Goal: Task Accomplishment & Management: Complete application form

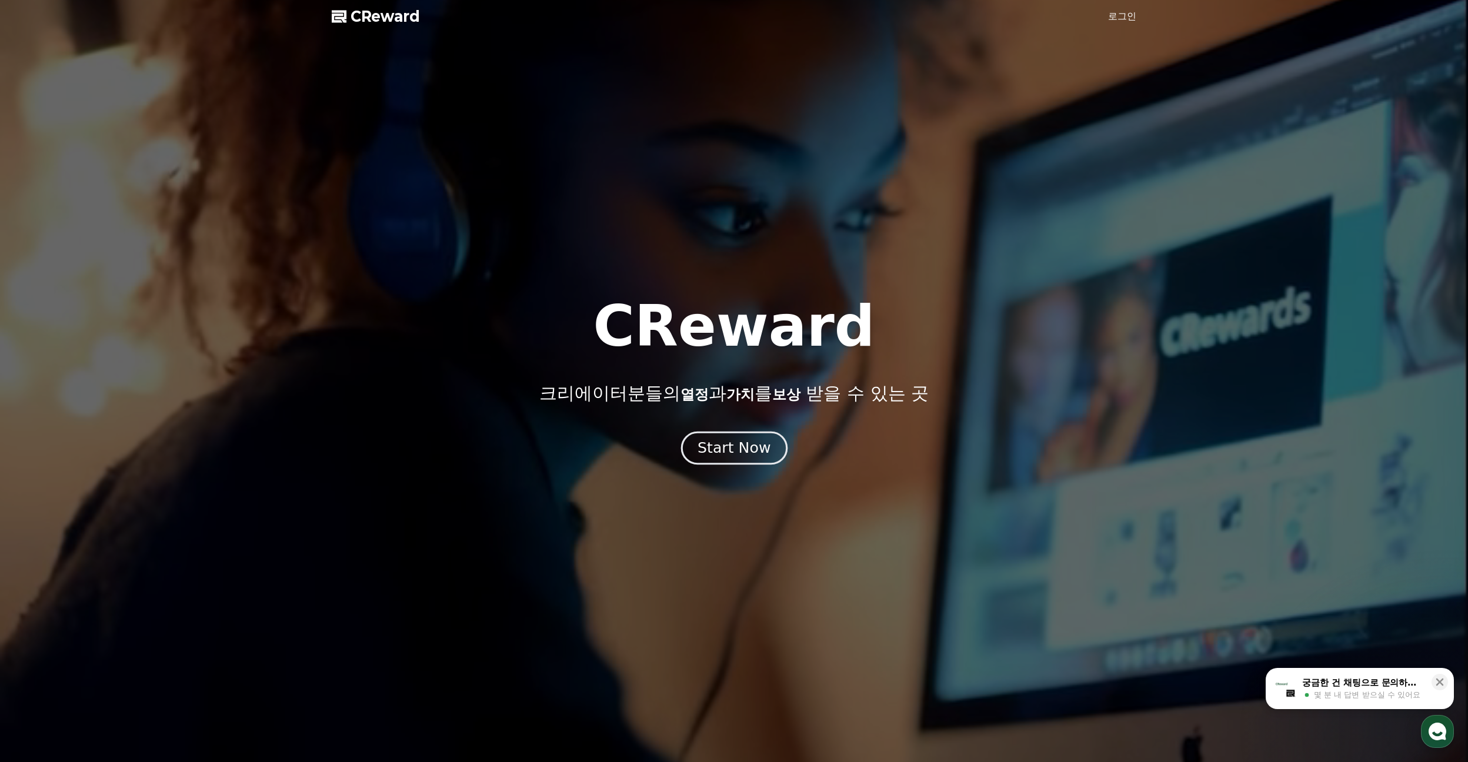
click at [744, 445] on div "Start Now" at bounding box center [733, 448] width 73 height 20
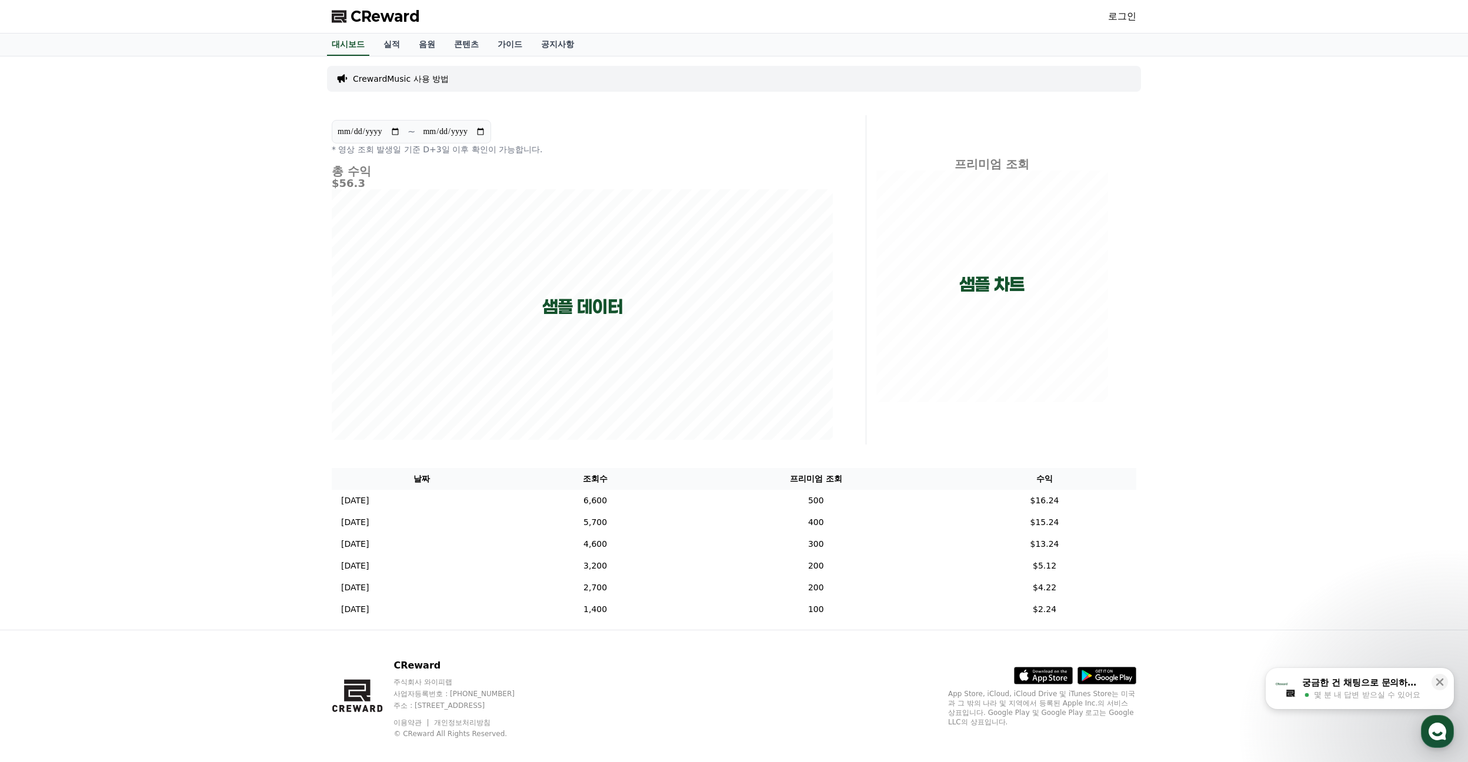
click at [1120, 19] on link "로그인" at bounding box center [1122, 16] width 28 height 14
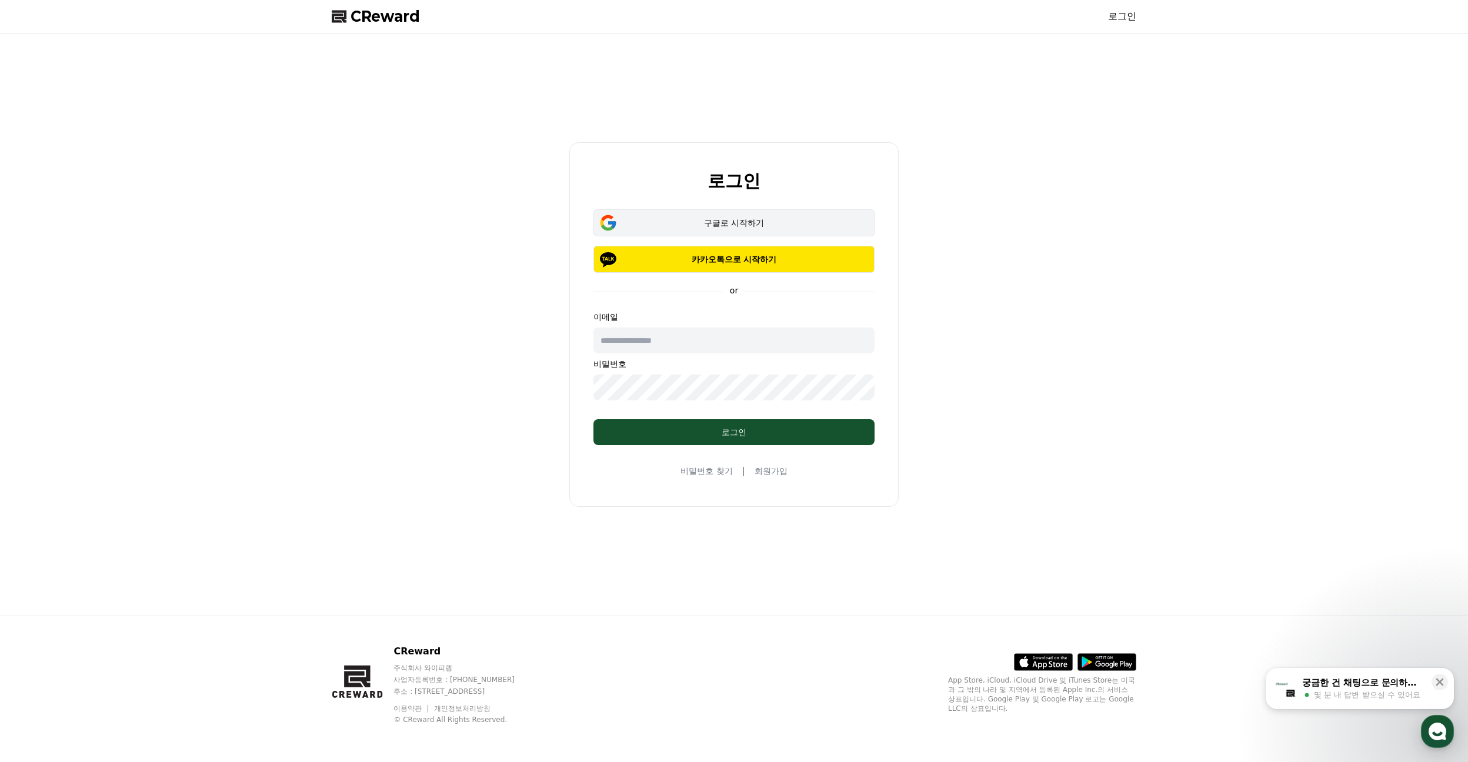
click at [750, 219] on div "구글로 시작하기" at bounding box center [733, 223] width 247 height 12
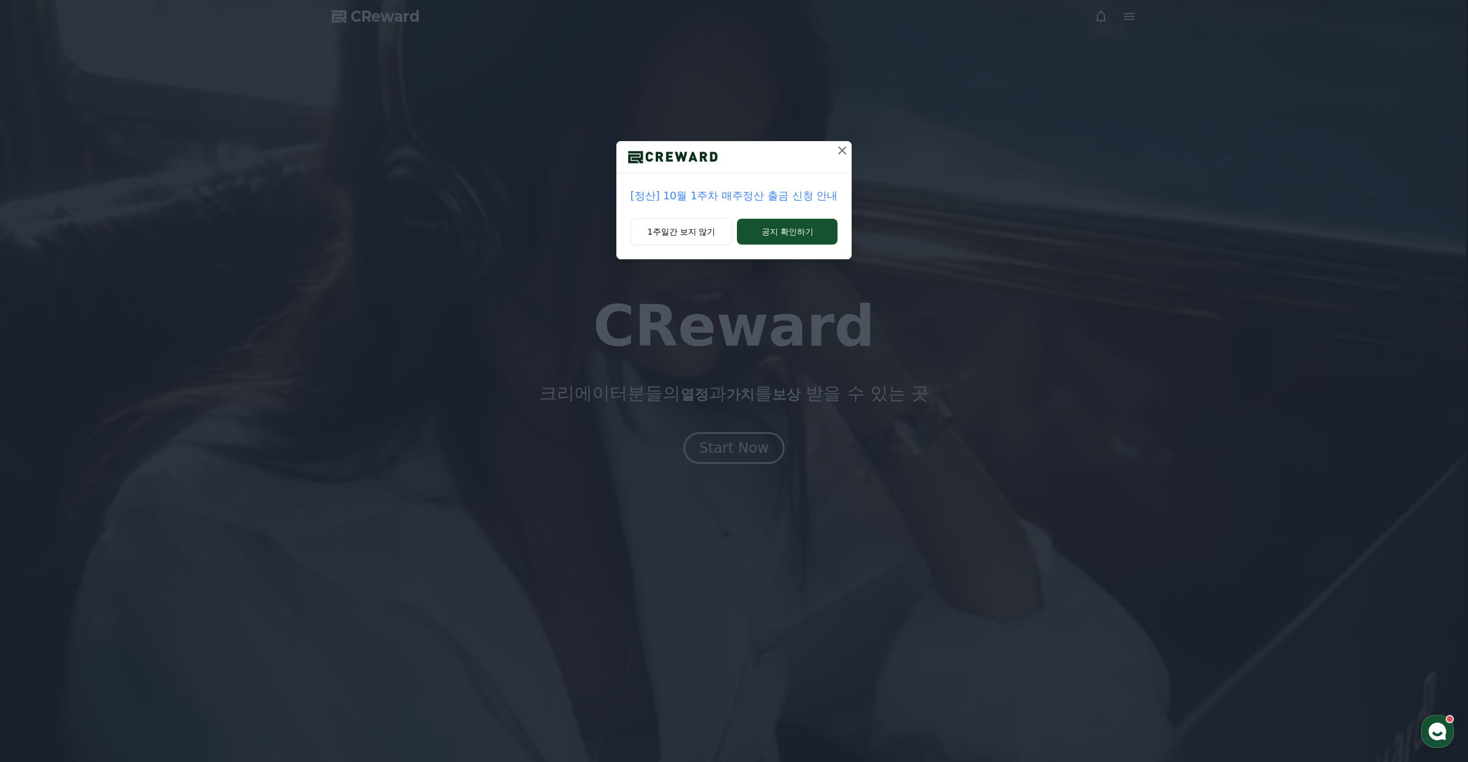
drag, startPoint x: 777, startPoint y: 234, endPoint x: 753, endPoint y: 279, distance: 51.3
click at [757, 285] on div "[정산] 10월 1주차 매주정산 출금 신청 안내 1주일간 보지 않기 공지 확인하기" at bounding box center [734, 381] width 1468 height 762
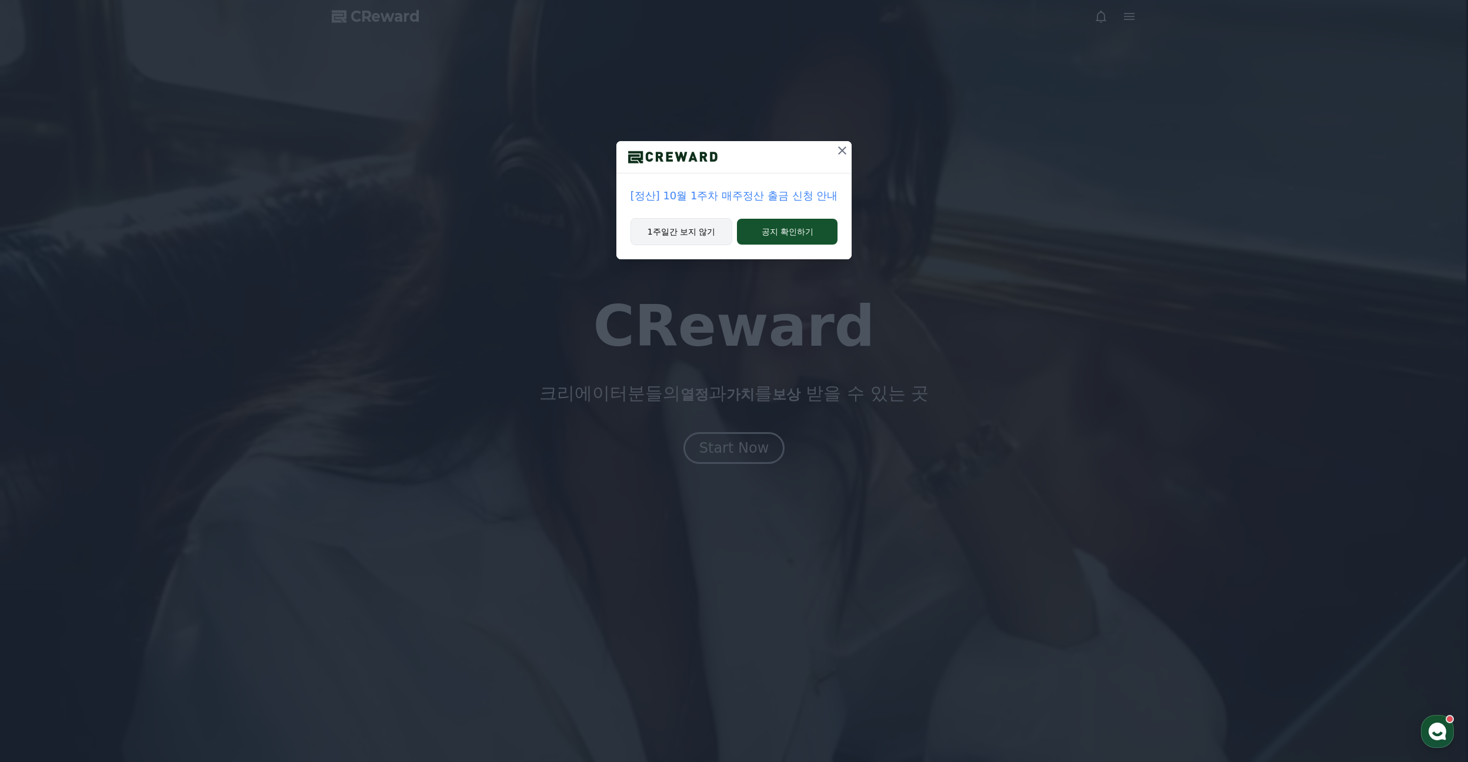
click at [693, 230] on button "1주일간 보지 않기" at bounding box center [681, 231] width 102 height 27
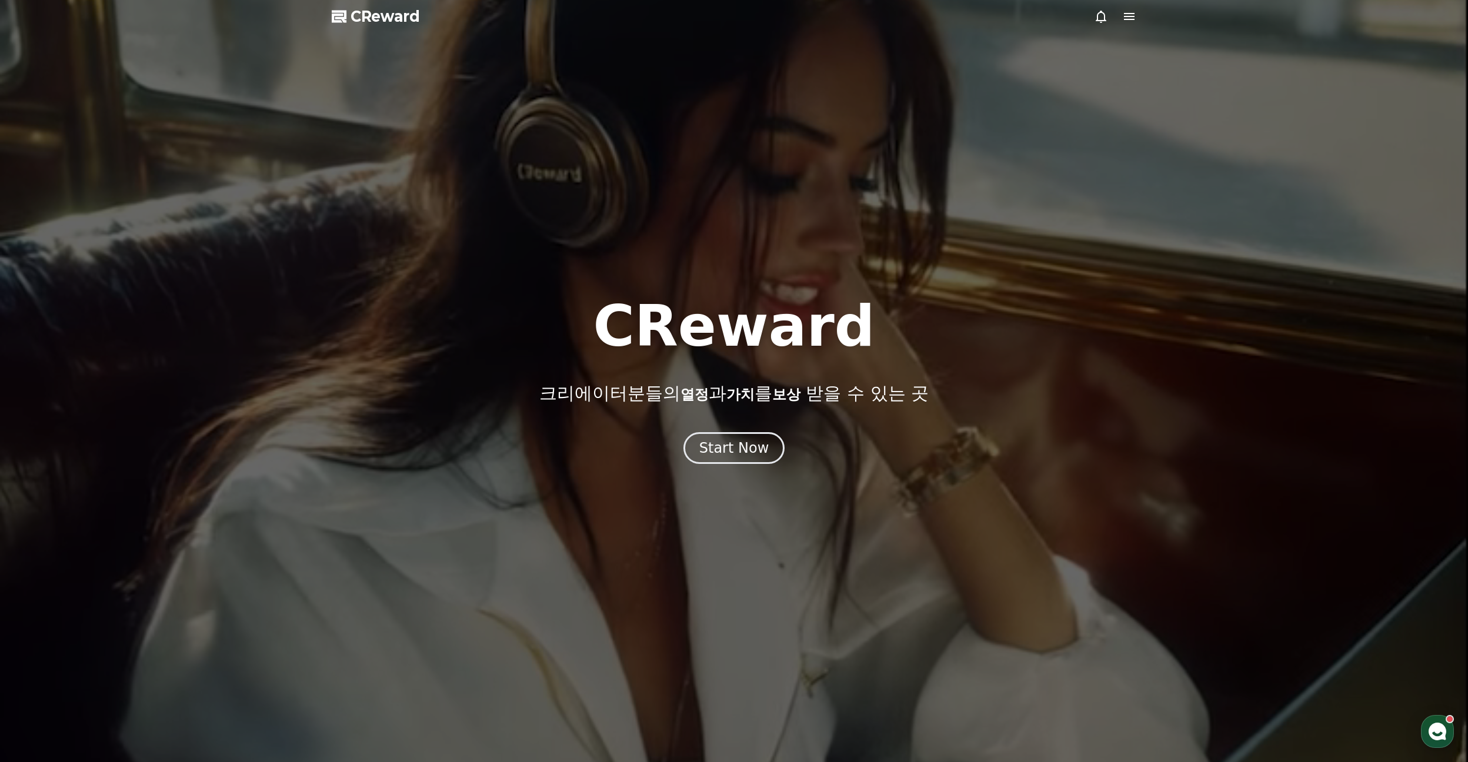
click at [1131, 17] on icon at bounding box center [1129, 16] width 11 height 7
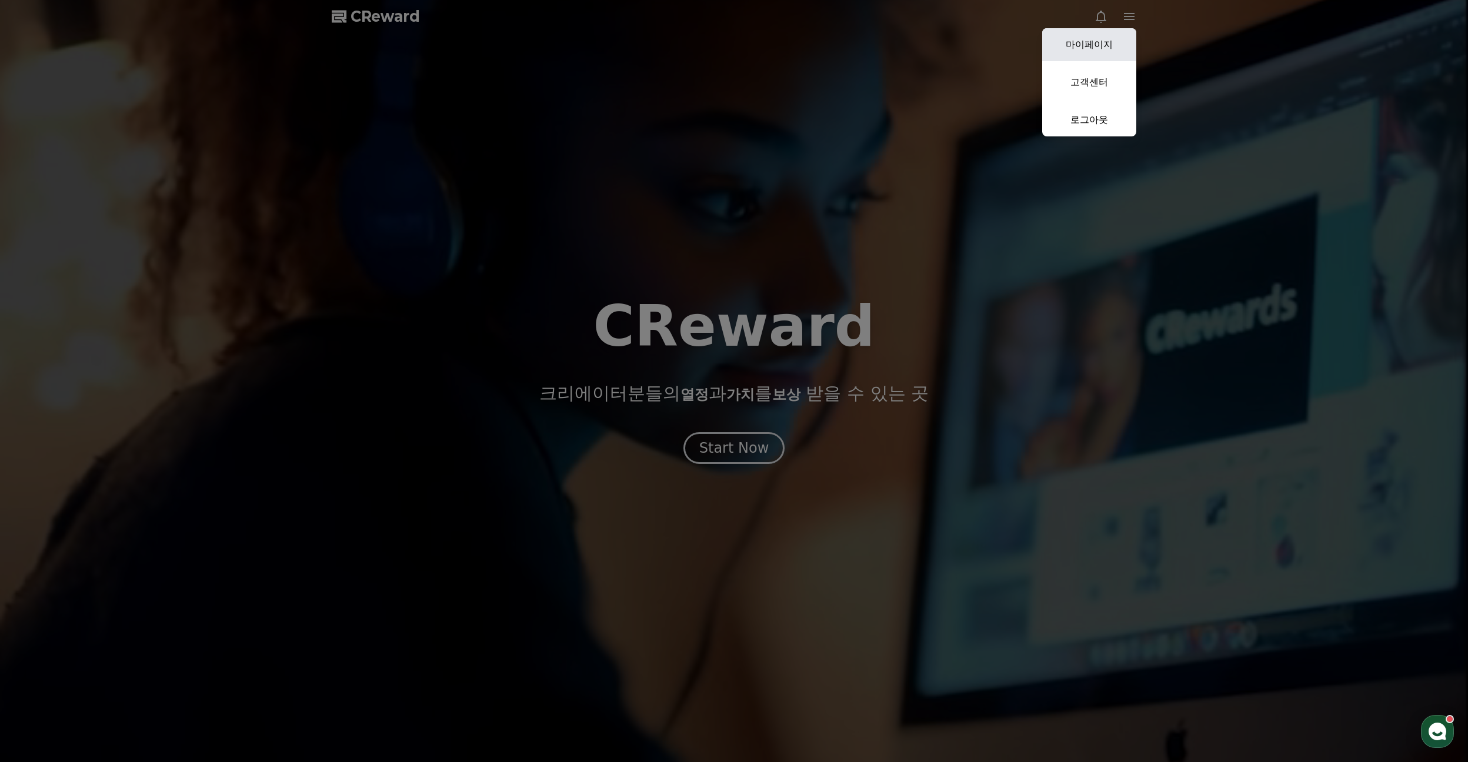
click at [1091, 44] on link "마이페이지" at bounding box center [1089, 44] width 94 height 33
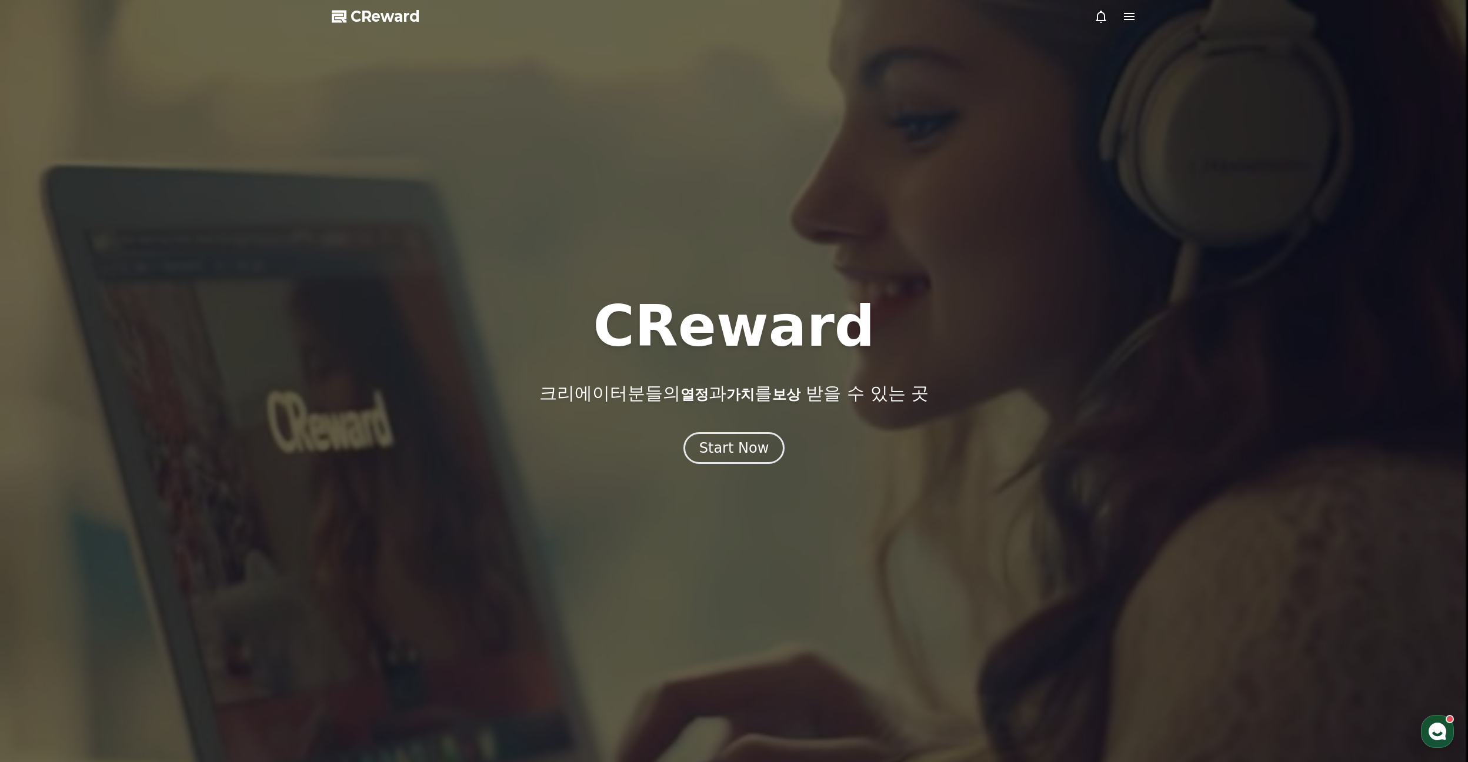
select select "**********"
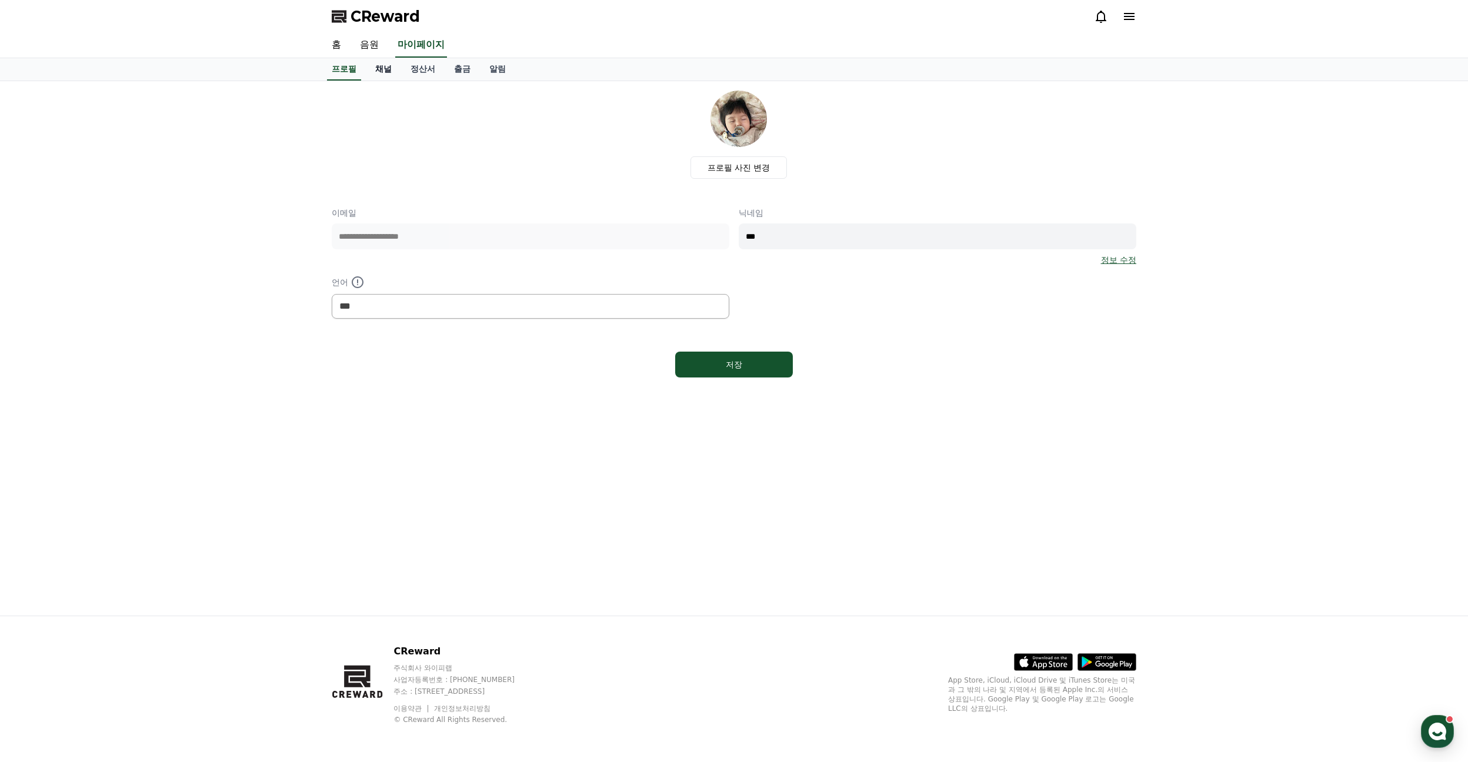
click at [385, 74] on link "채널" at bounding box center [383, 69] width 35 height 22
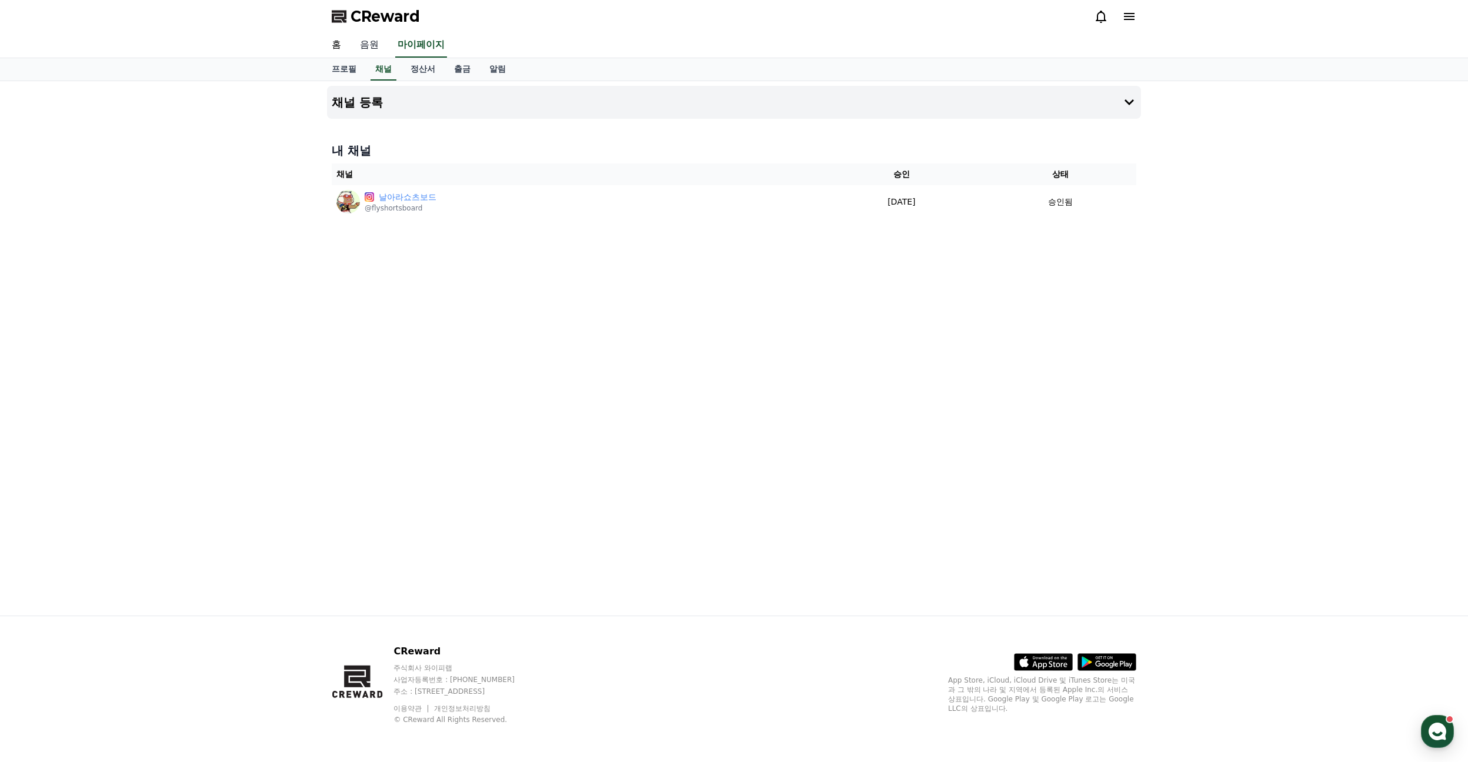
click at [375, 46] on link "음원" at bounding box center [369, 45] width 38 height 25
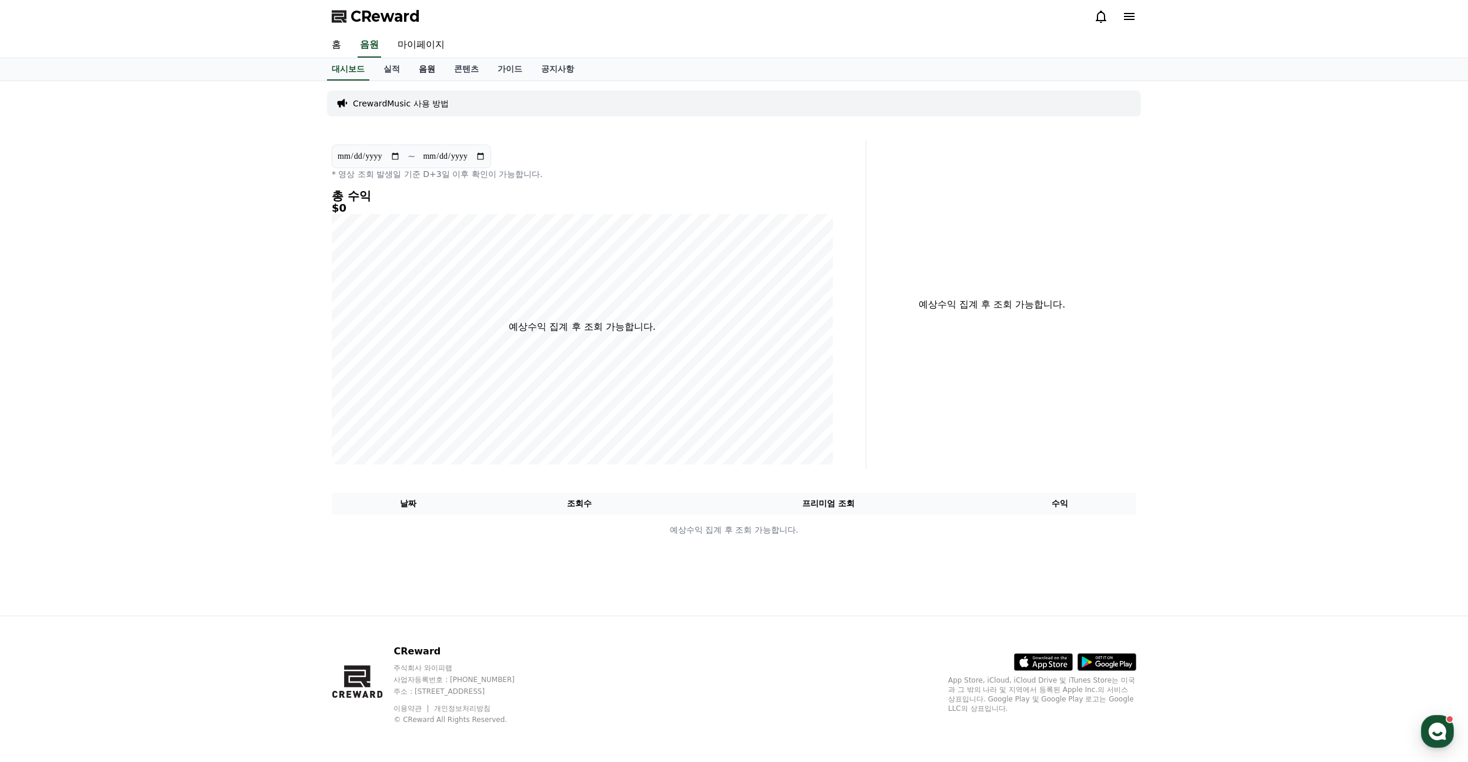
click at [422, 74] on link "음원" at bounding box center [426, 69] width 35 height 22
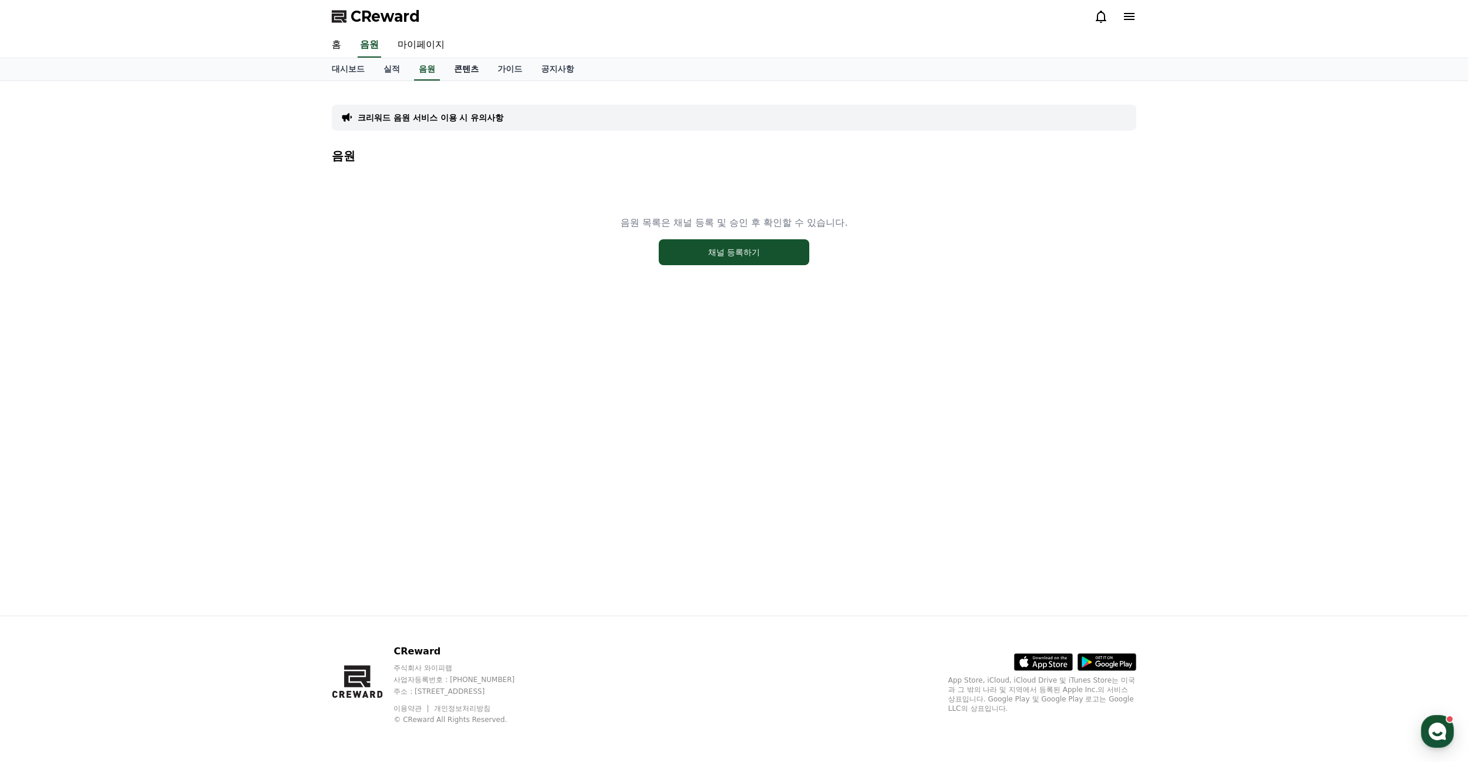
click at [464, 71] on link "콘텐츠" at bounding box center [467, 69] width 44 height 22
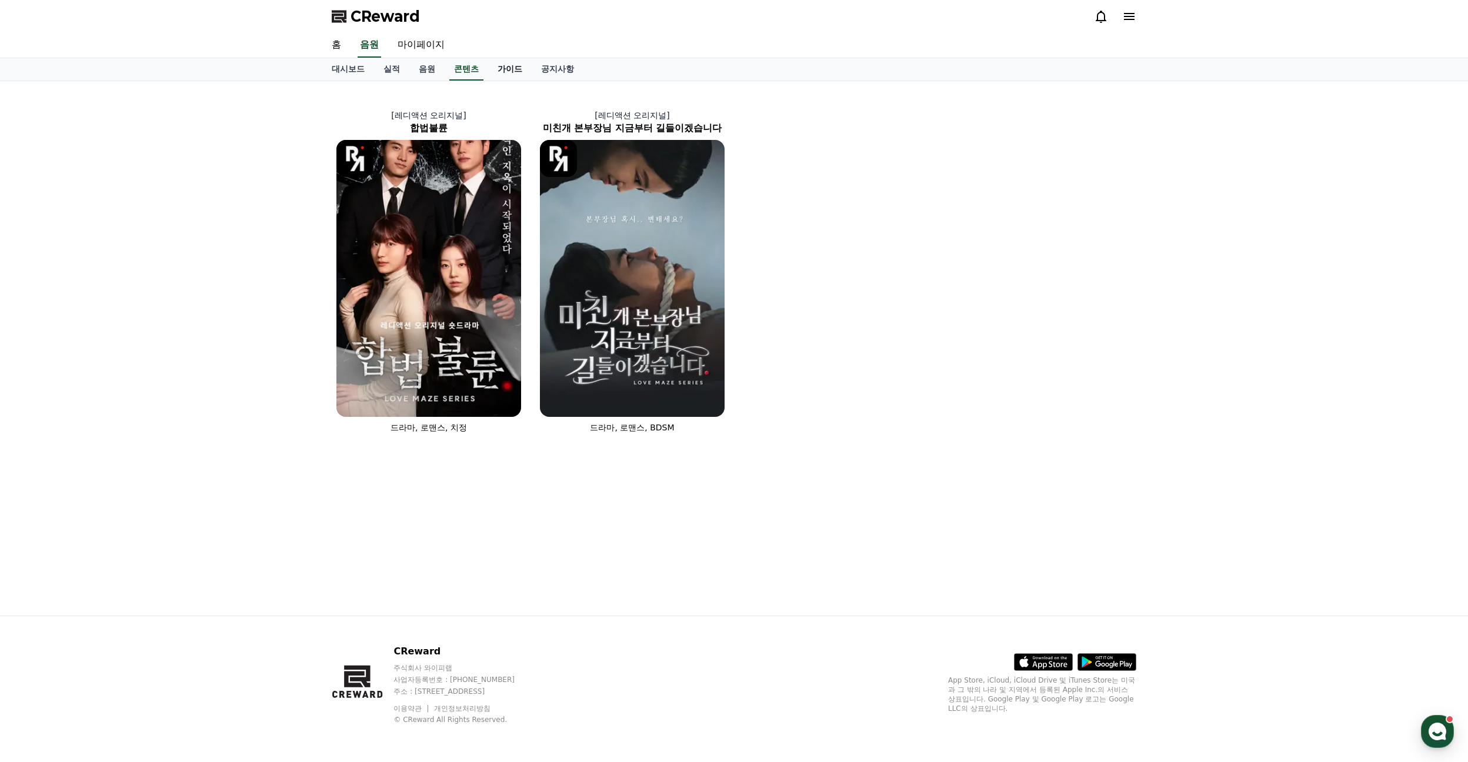
click at [507, 69] on link "가이드" at bounding box center [510, 69] width 44 height 22
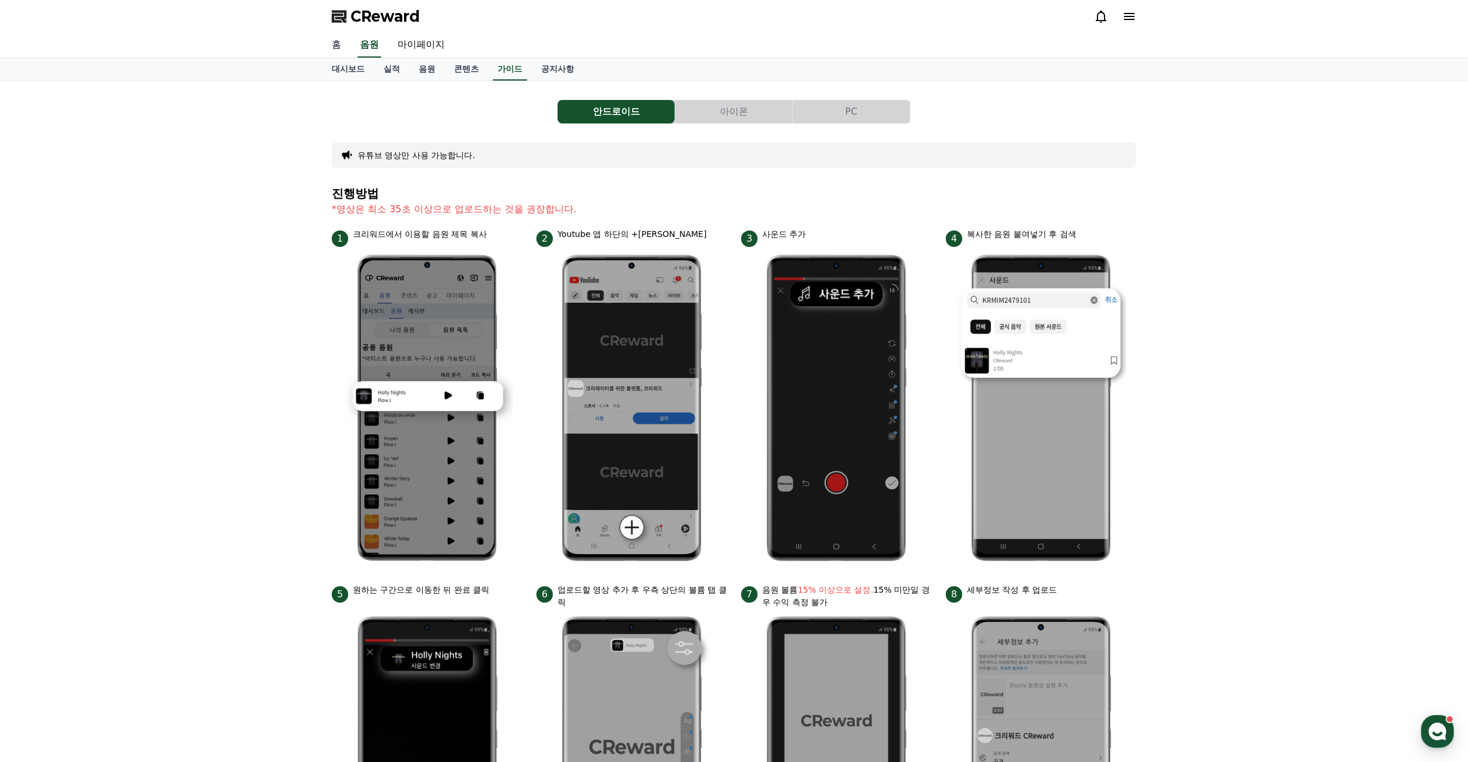
click at [338, 44] on link "홈" at bounding box center [336, 45] width 28 height 25
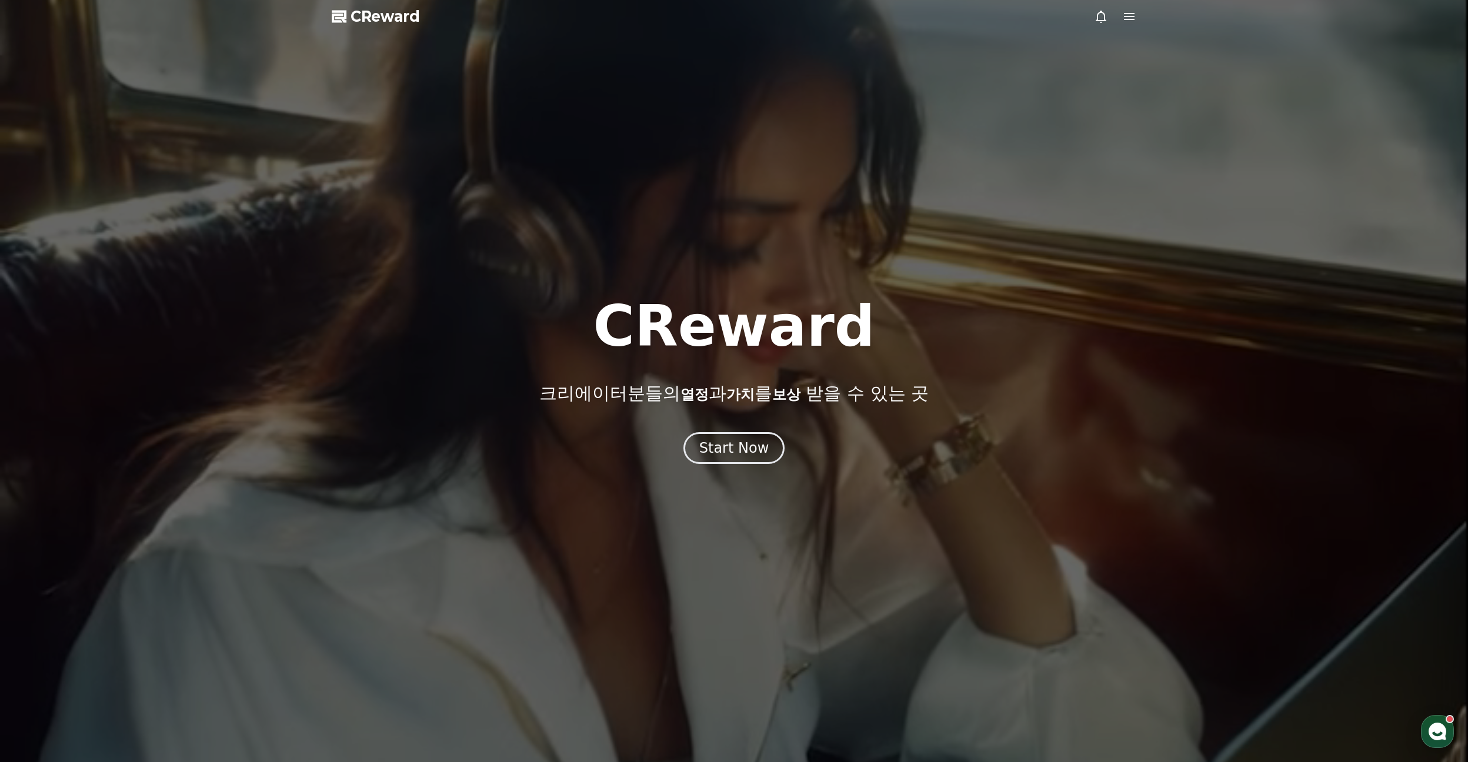
click at [1131, 12] on icon at bounding box center [1129, 16] width 14 height 14
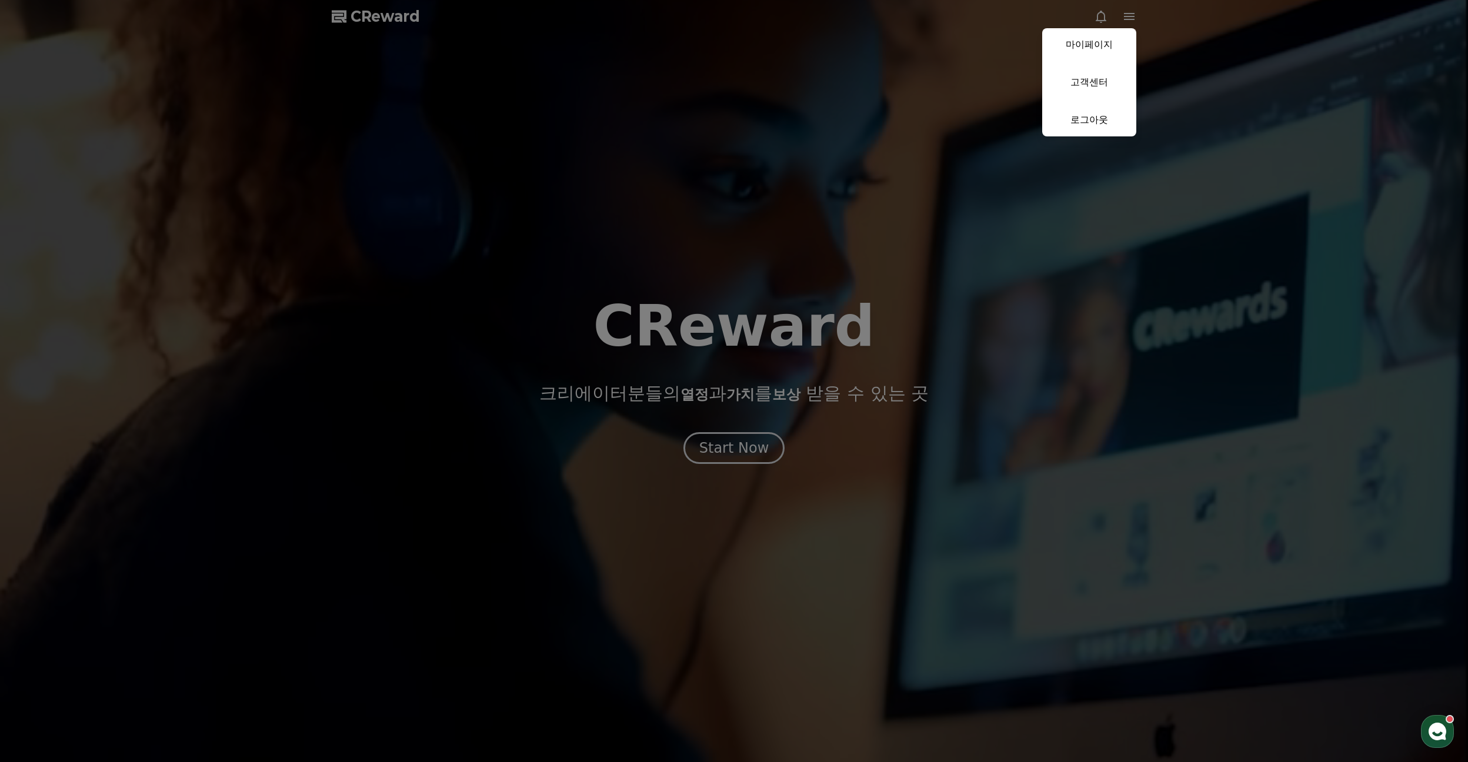
click at [1095, 46] on link "마이페이지" at bounding box center [1089, 44] width 94 height 33
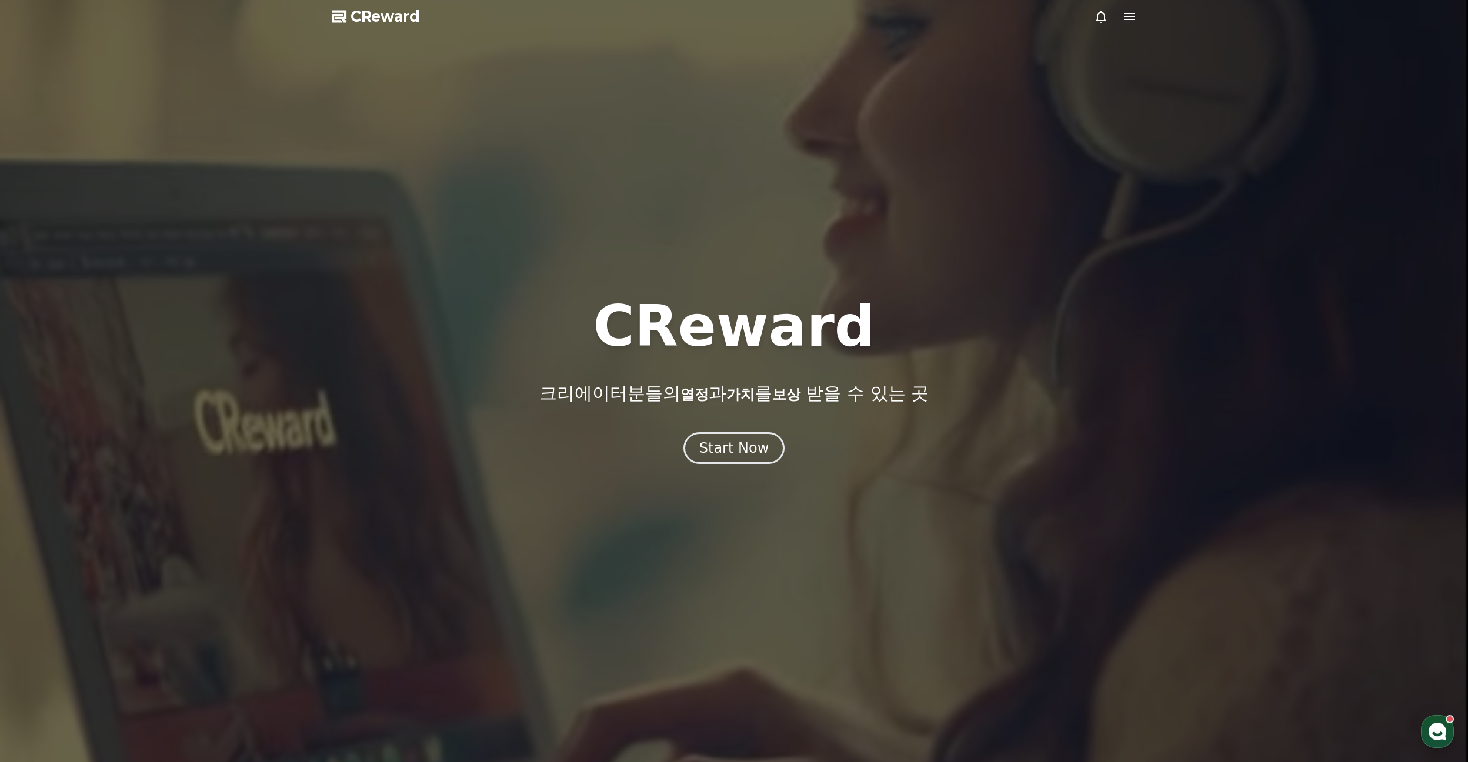
select select "**********"
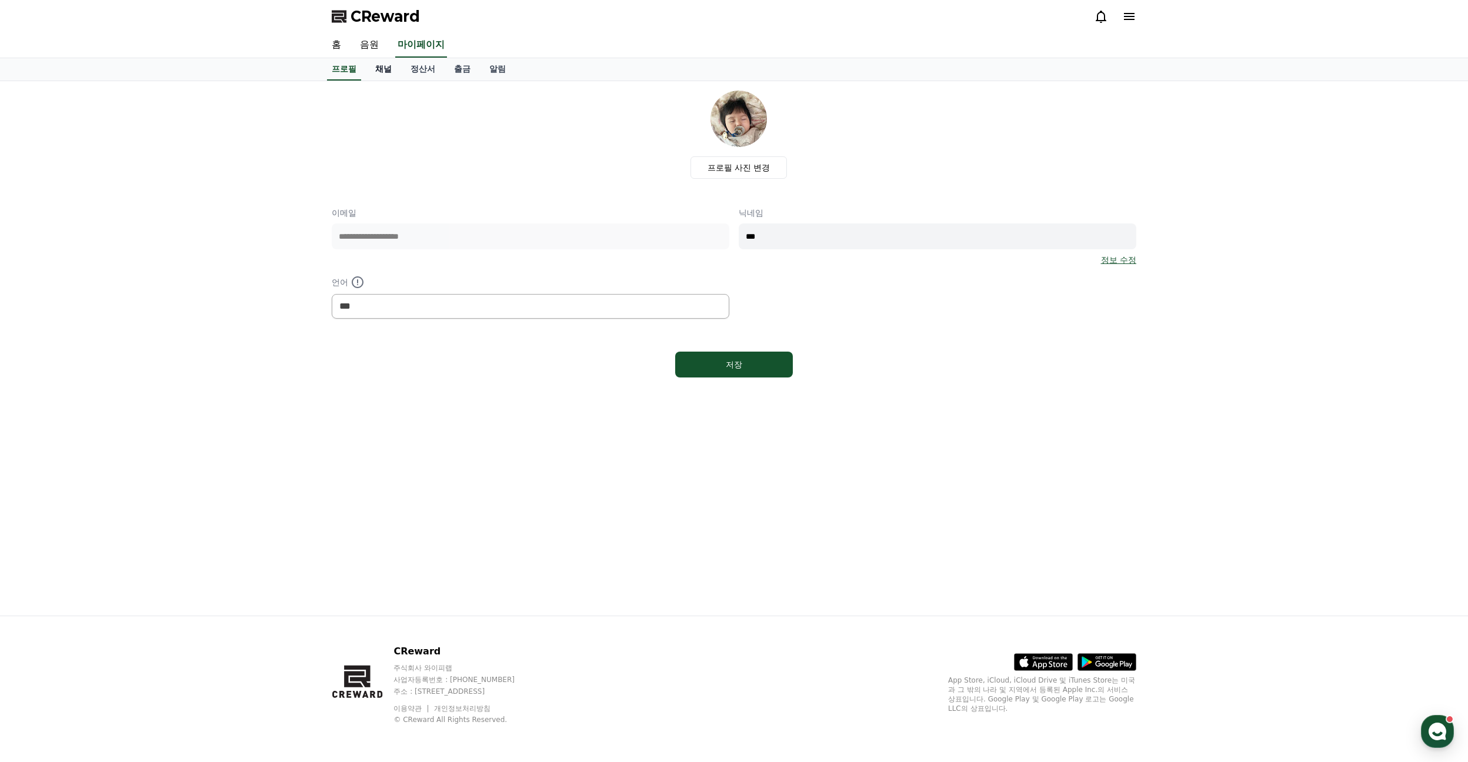
click at [390, 66] on link "채널" at bounding box center [383, 69] width 35 height 22
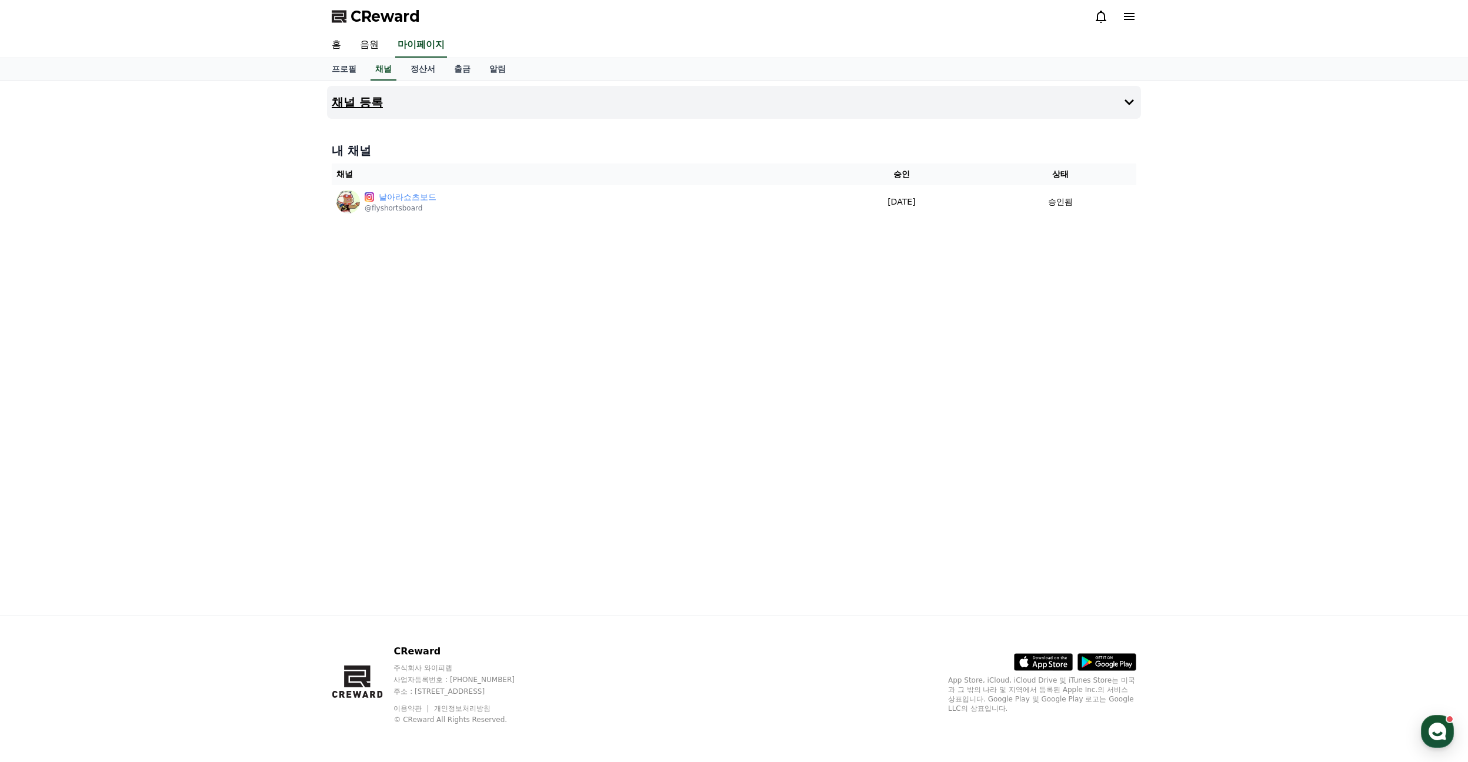
click at [375, 108] on h4 "채널 등록" at bounding box center [357, 102] width 51 height 13
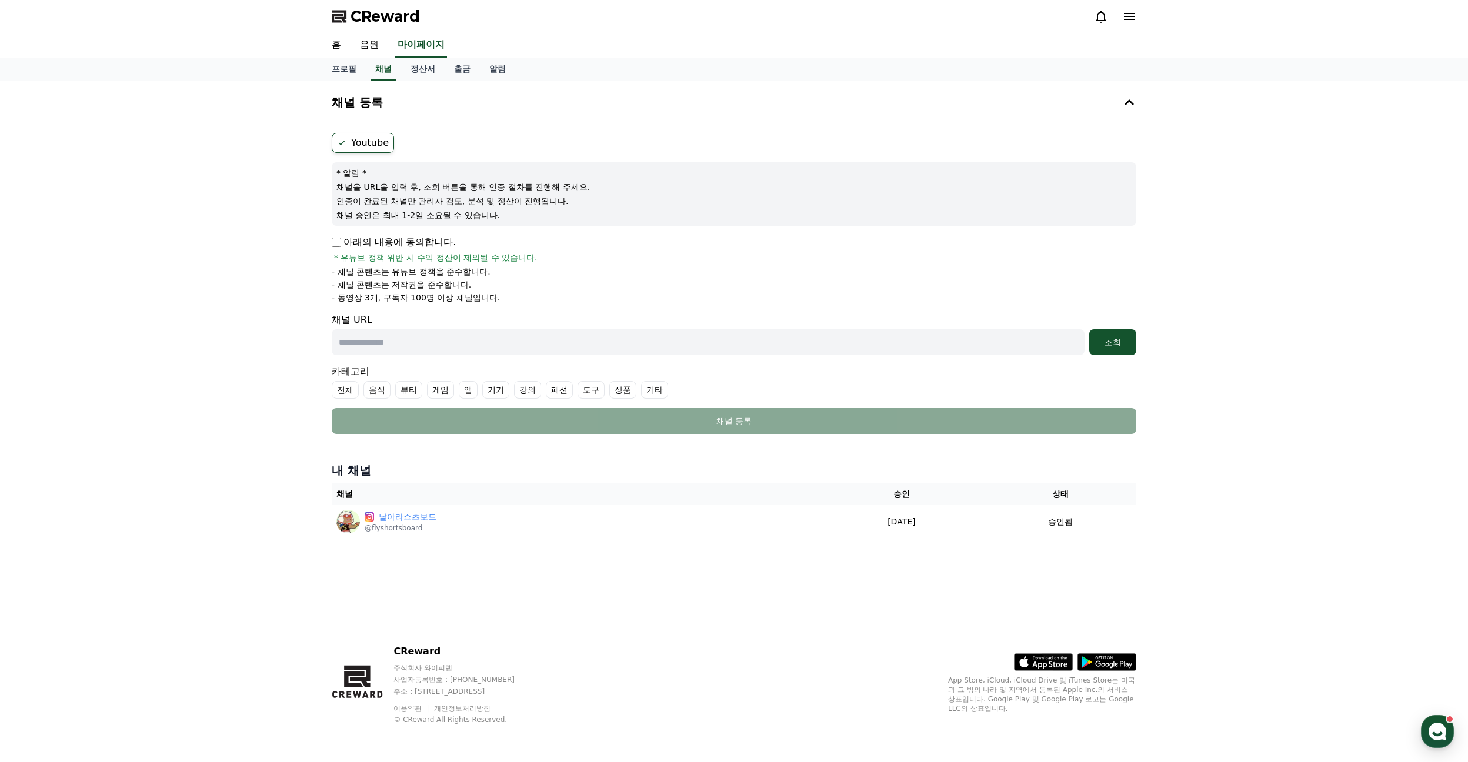
click at [663, 393] on label "기타" at bounding box center [654, 390] width 27 height 18
click at [393, 334] on input "text" at bounding box center [708, 342] width 753 height 26
paste input "**********"
type input "**********"
click at [1114, 343] on div "조회" at bounding box center [1113, 342] width 38 height 12
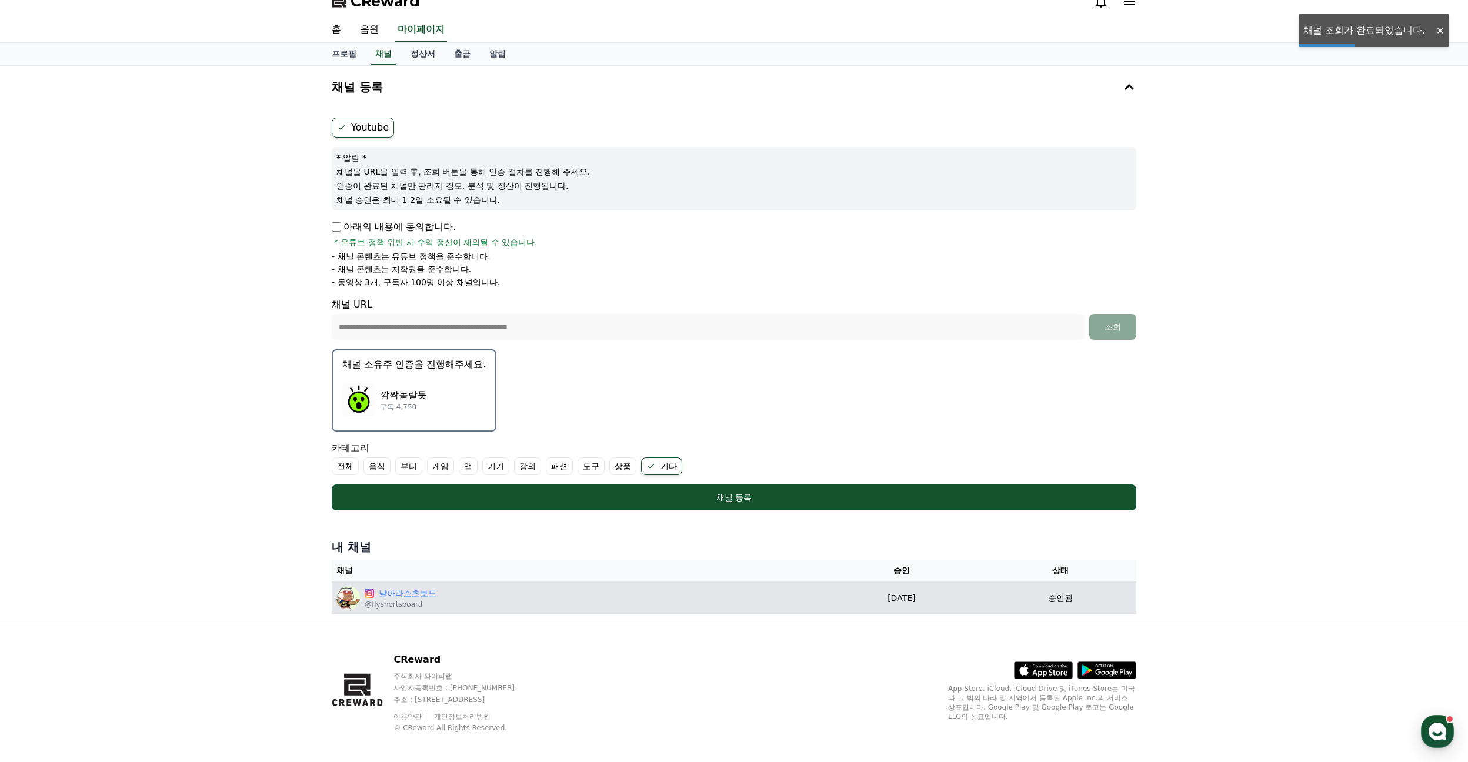
scroll to position [24, 0]
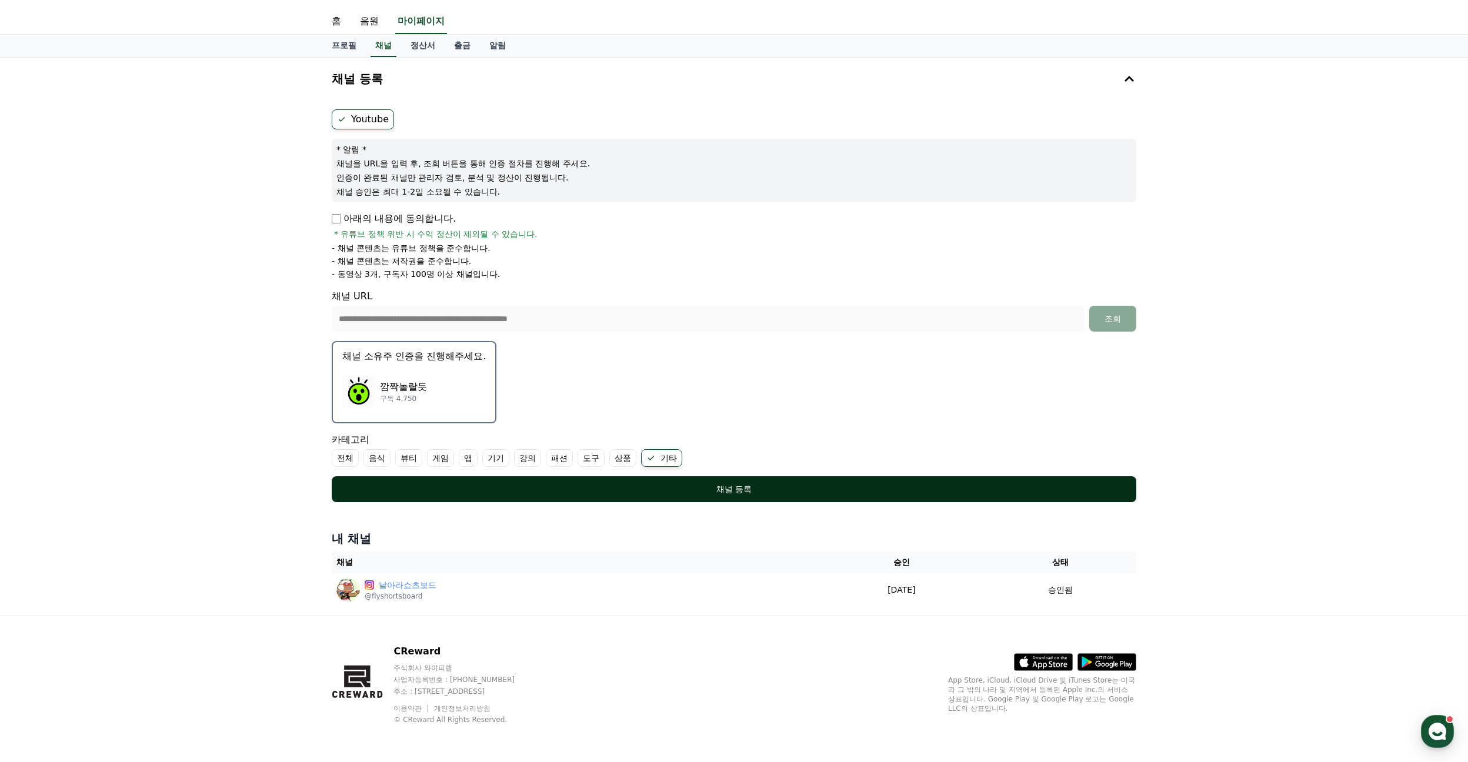
click at [590, 485] on div "채널 등록" at bounding box center [733, 489] width 757 height 12
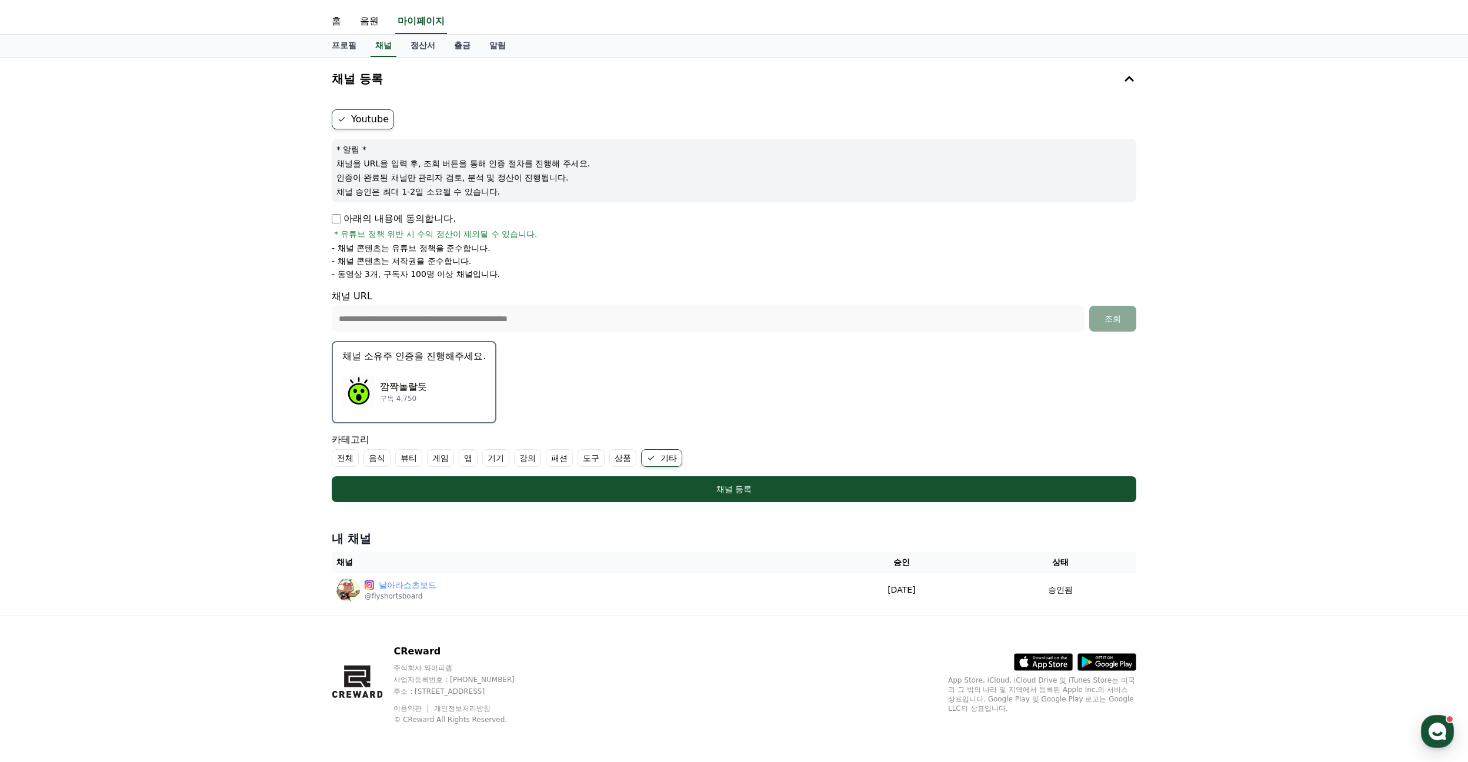
click at [1271, 376] on div "**********" at bounding box center [734, 337] width 1468 height 558
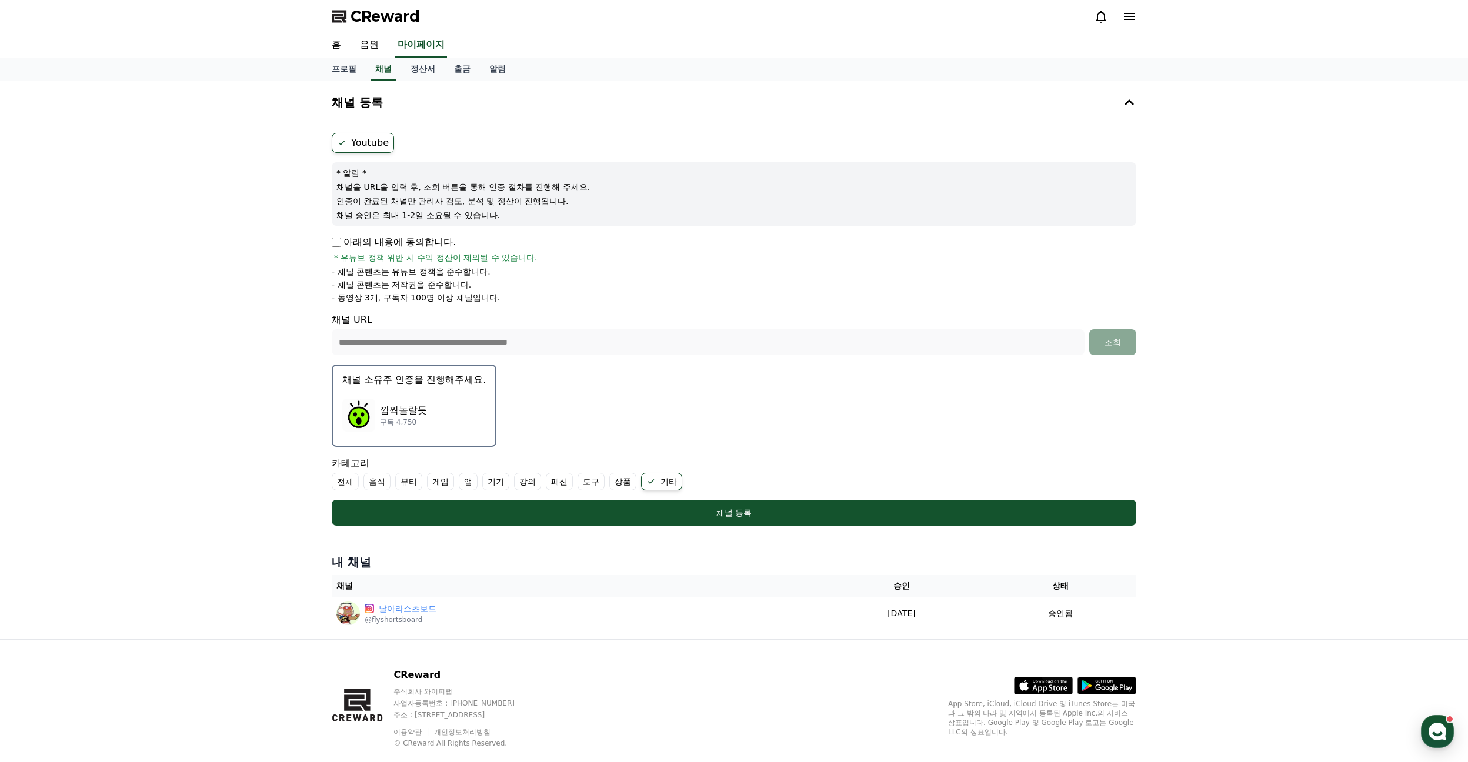
click at [422, 405] on p "깜짝놀랄듯" at bounding box center [403, 410] width 47 height 14
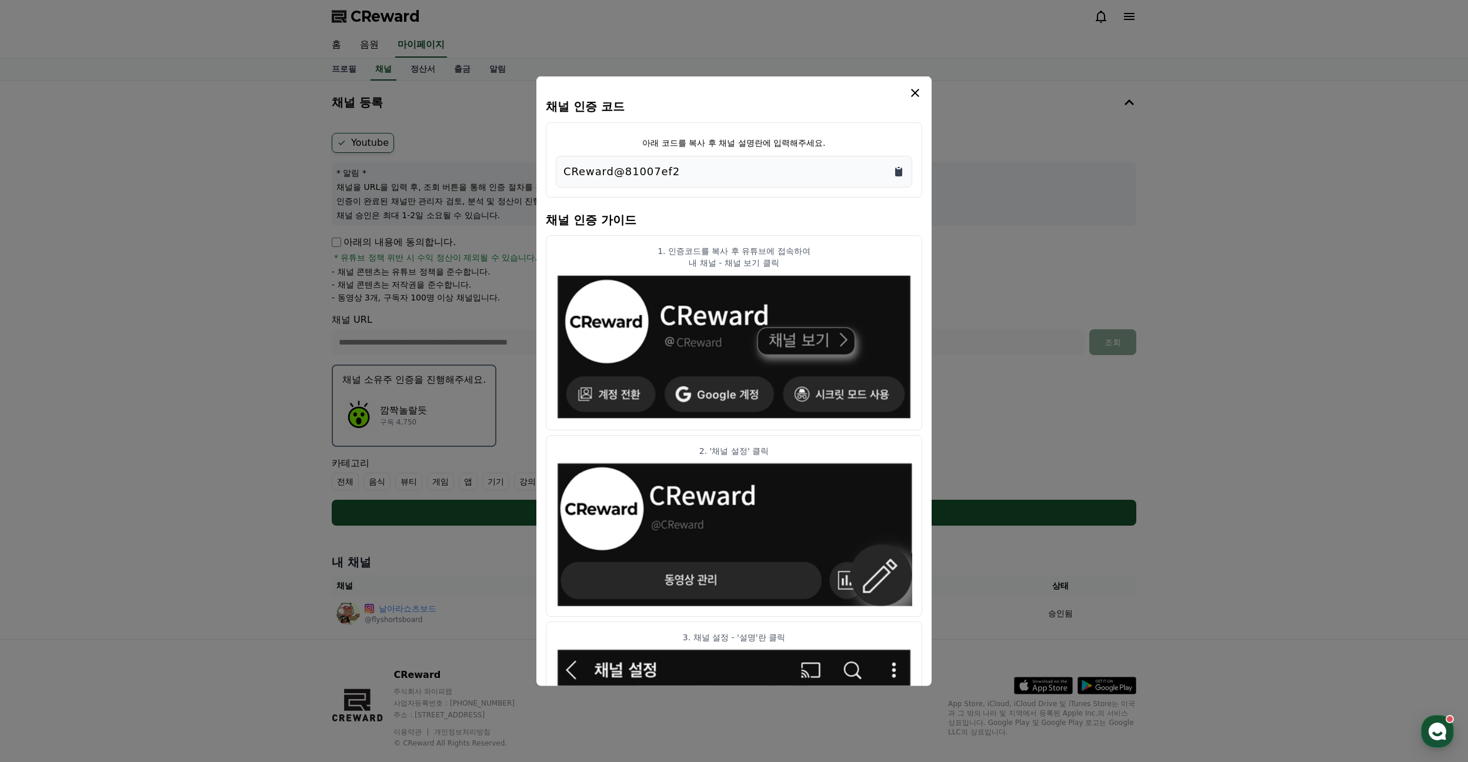
click at [901, 169] on icon "Copy to clipboard" at bounding box center [898, 172] width 7 height 9
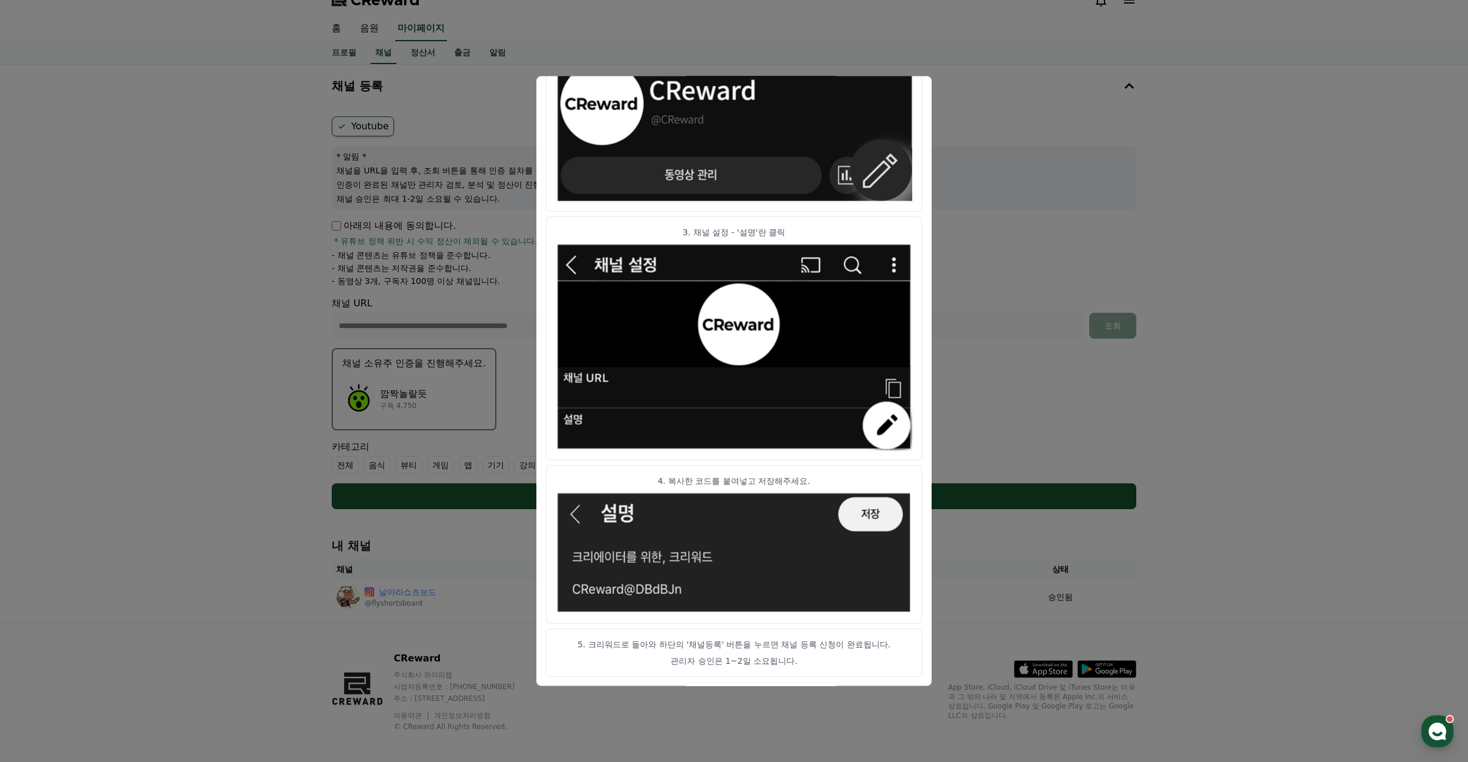
scroll to position [24, 0]
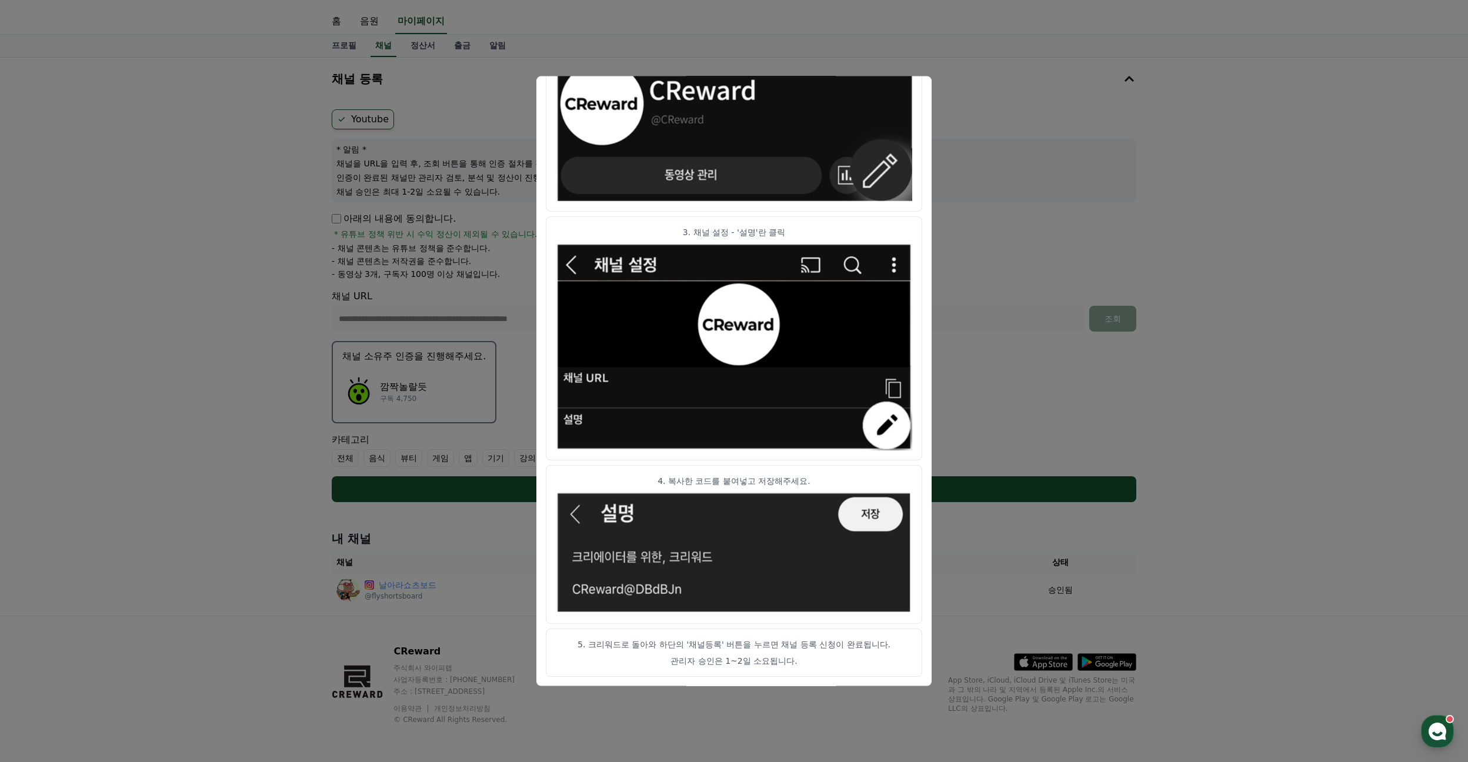
click at [1234, 476] on button "close modal" at bounding box center [734, 381] width 1468 height 762
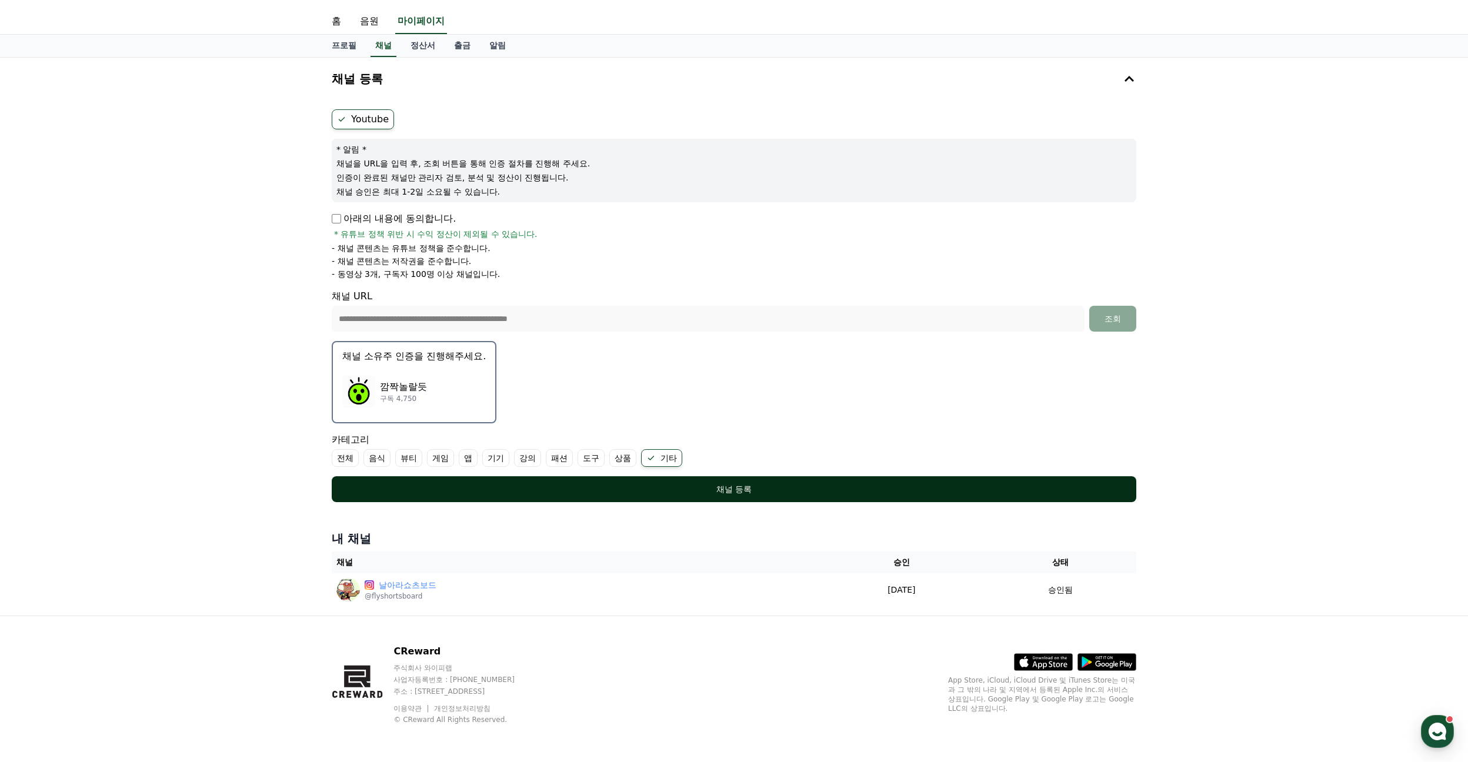
click at [736, 490] on div "채널 등록" at bounding box center [733, 489] width 757 height 12
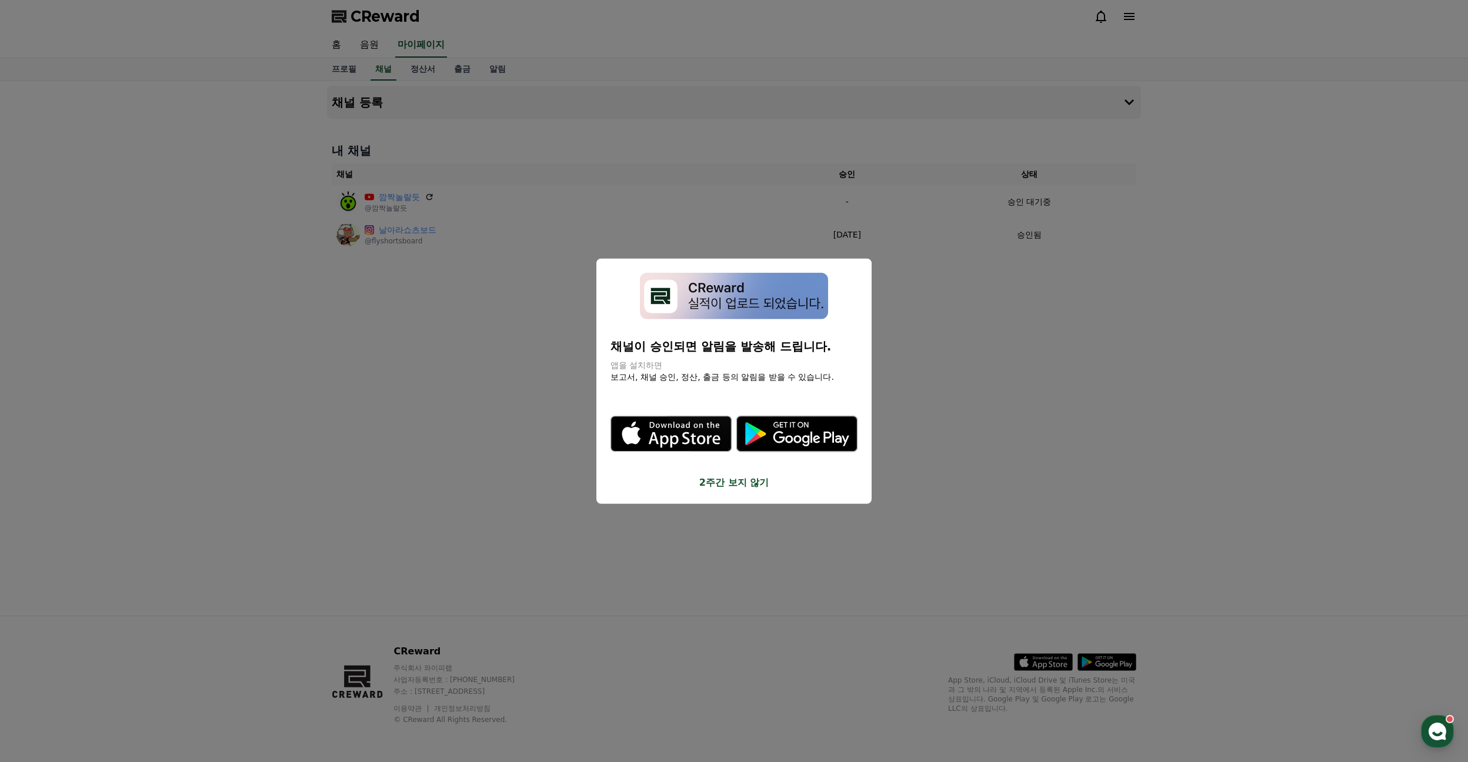
click at [967, 391] on button "close modal" at bounding box center [734, 381] width 1468 height 762
